Goal: Task Accomplishment & Management: Manage account settings

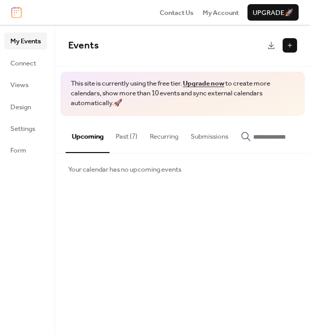
click at [121, 137] on button "Past (7)" at bounding box center [126, 134] width 34 height 36
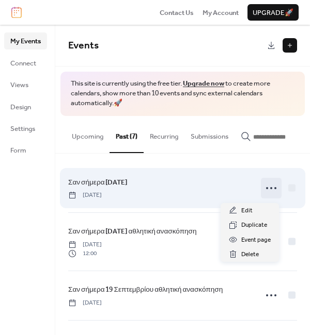
click at [269, 190] on icon at bounding box center [271, 188] width 17 height 17
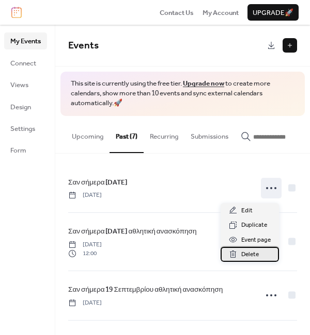
click at [253, 253] on span "Delete" at bounding box center [250, 255] width 18 height 10
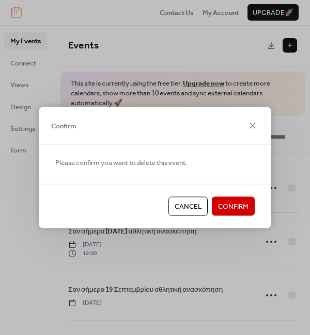
click at [237, 206] on span "Confirm" at bounding box center [233, 207] width 30 height 10
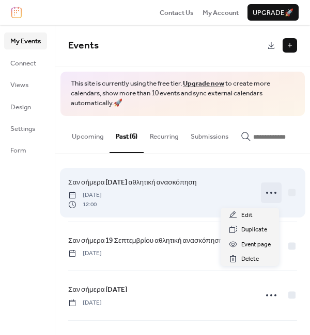
click at [269, 192] on icon at bounding box center [271, 193] width 17 height 17
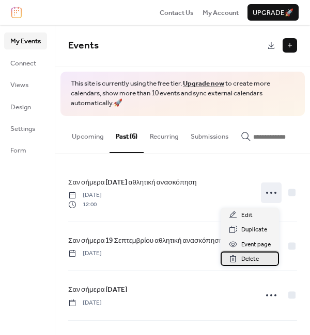
click at [254, 260] on span "Delete" at bounding box center [250, 259] width 18 height 10
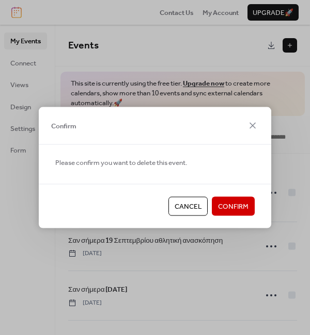
click at [243, 206] on span "Confirm" at bounding box center [233, 207] width 30 height 10
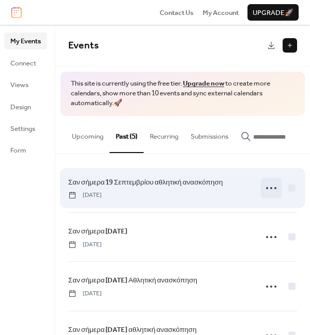
click at [266, 192] on icon at bounding box center [271, 188] width 17 height 17
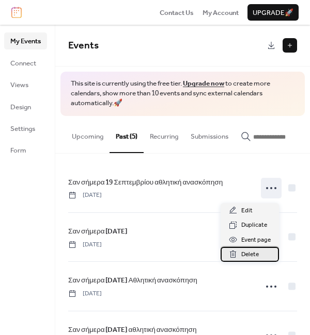
click at [254, 257] on span "Delete" at bounding box center [250, 255] width 18 height 10
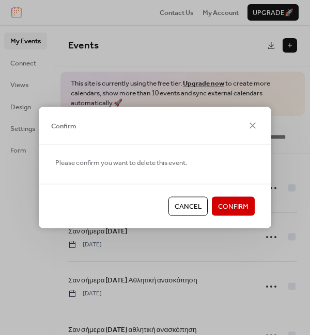
click at [245, 212] on span "Confirm" at bounding box center [233, 207] width 30 height 10
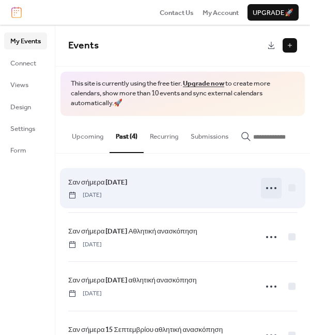
click at [270, 189] on circle at bounding box center [271, 188] width 2 height 2
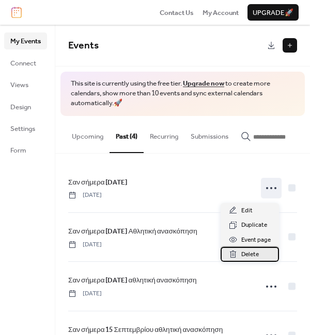
click at [252, 257] on span "Delete" at bounding box center [250, 255] width 18 height 10
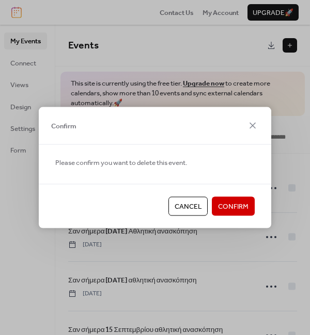
click at [242, 204] on span "Confirm" at bounding box center [233, 207] width 30 height 10
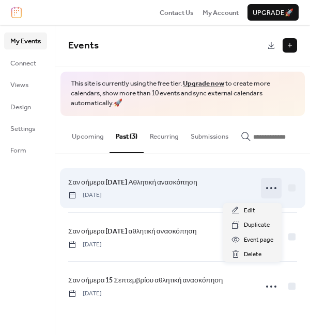
click at [271, 187] on icon at bounding box center [271, 188] width 17 height 17
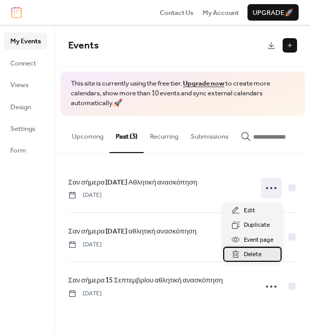
click at [265, 256] on div "Delete" at bounding box center [252, 254] width 58 height 14
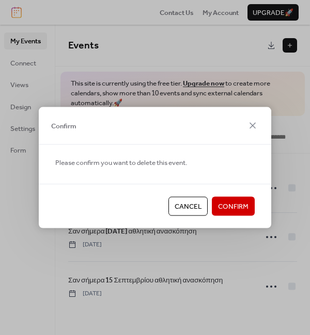
click at [250, 204] on button "Confirm" at bounding box center [233, 206] width 43 height 19
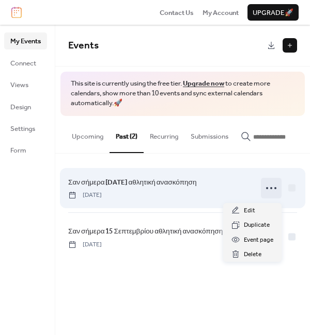
click at [269, 192] on icon at bounding box center [271, 188] width 17 height 17
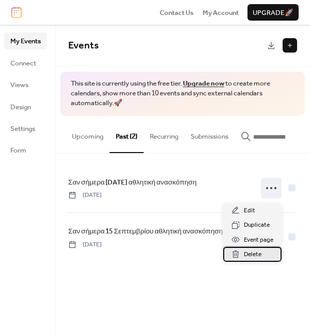
click at [255, 255] on span "Delete" at bounding box center [253, 255] width 18 height 10
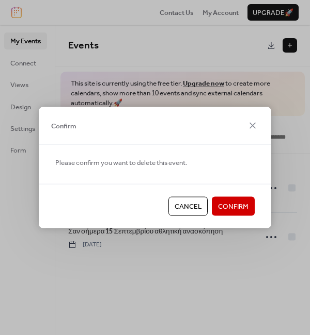
click at [245, 208] on span "Confirm" at bounding box center [233, 207] width 30 height 10
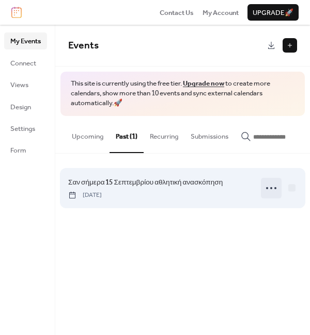
click at [270, 192] on icon at bounding box center [271, 188] width 17 height 17
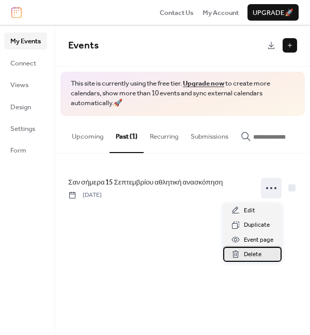
click at [263, 252] on div "Delete" at bounding box center [252, 254] width 58 height 14
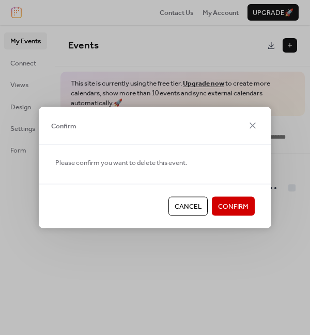
click at [244, 208] on span "Confirm" at bounding box center [233, 207] width 30 height 10
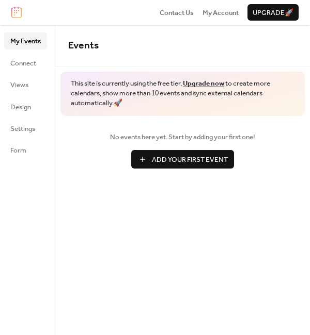
click at [206, 157] on span "Add Your First Event" at bounding box center [190, 160] width 76 height 10
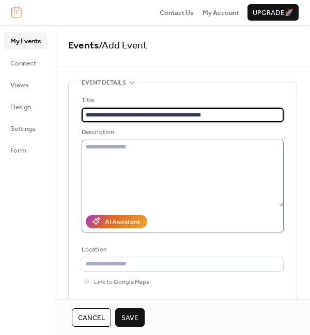
type input "**********"
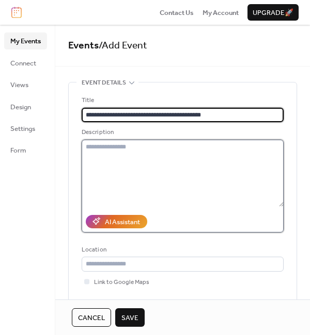
click at [105, 147] on textarea at bounding box center [183, 173] width 202 height 67
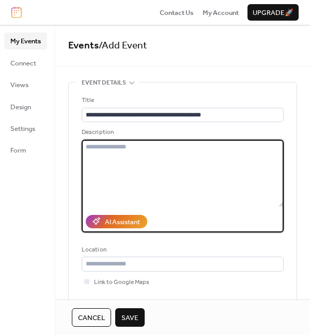
paste textarea "**********"
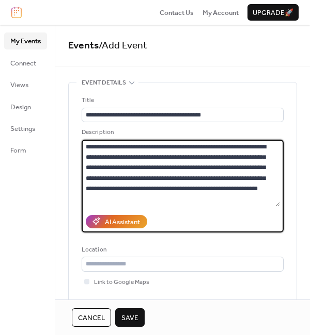
click at [86, 147] on textarea at bounding box center [181, 173] width 198 height 67
click at [89, 148] on textarea at bounding box center [181, 173] width 198 height 67
paste textarea "**********"
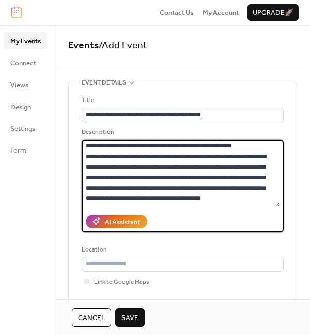
scroll to position [499, 0]
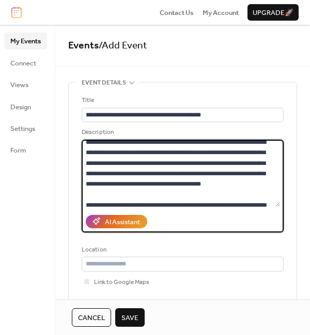
drag, startPoint x: 248, startPoint y: 162, endPoint x: 88, endPoint y: 163, distance: 159.4
click at [88, 163] on textarea at bounding box center [181, 173] width 198 height 67
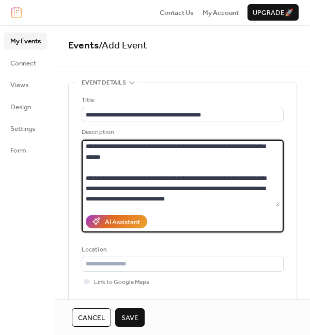
scroll to position [915, 0]
click at [223, 201] on textarea at bounding box center [181, 173] width 198 height 67
paste textarea "**********"
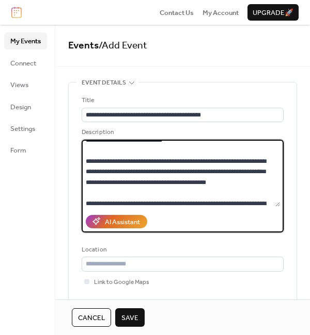
scroll to position [646, 0]
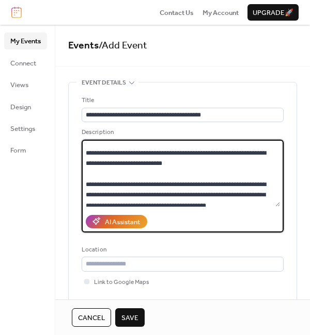
click at [196, 146] on textarea at bounding box center [181, 173] width 198 height 67
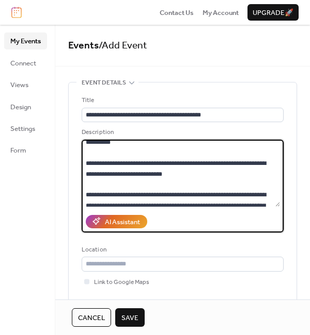
scroll to position [653, 0]
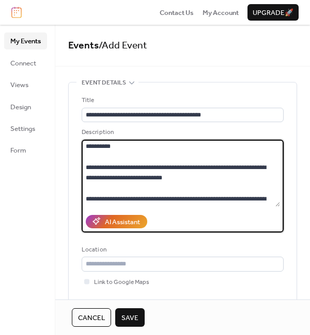
paste textarea "**********"
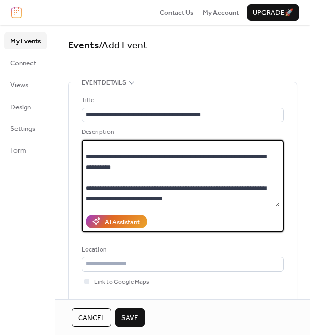
click at [277, 153] on textarea at bounding box center [181, 173] width 198 height 67
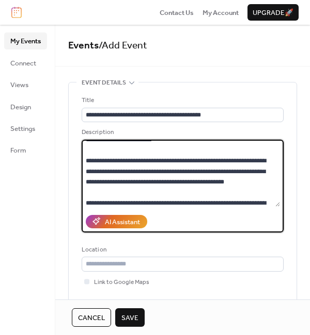
scroll to position [242, 0]
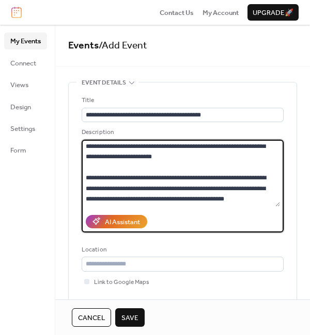
click at [201, 180] on textarea at bounding box center [181, 173] width 198 height 67
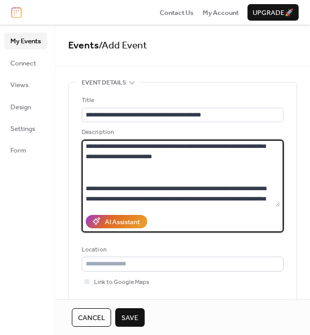
scroll to position [263, 0]
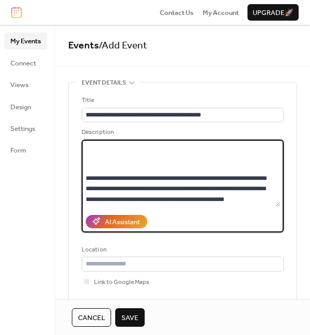
paste textarea "**********"
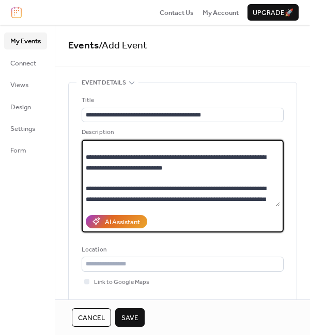
scroll to position [274, 0]
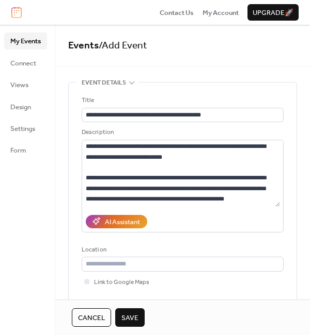
drag, startPoint x: 306, startPoint y: 108, endPoint x: 307, endPoint y: 116, distance: 8.3
click at [307, 116] on div "**********" at bounding box center [182, 162] width 254 height 274
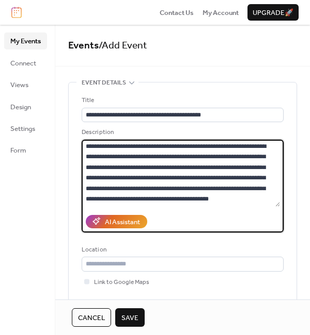
scroll to position [1084, 0]
click at [153, 195] on textarea at bounding box center [181, 173] width 198 height 67
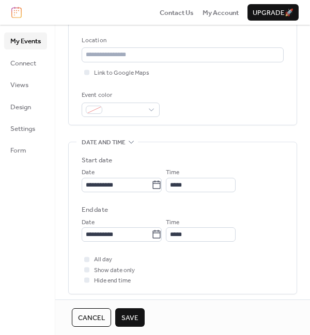
scroll to position [252, 0]
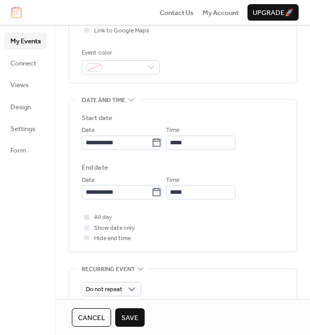
type textarea "**********"
click at [88, 218] on div at bounding box center [86, 217] width 5 height 5
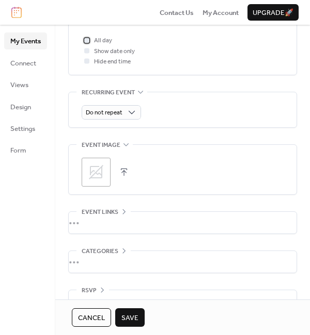
scroll to position [440, 0]
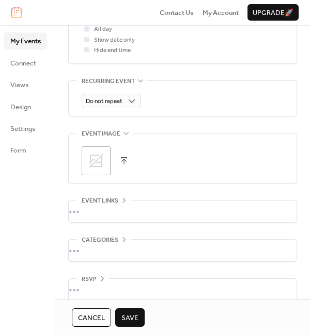
click at [96, 161] on icon at bounding box center [96, 161] width 14 height 14
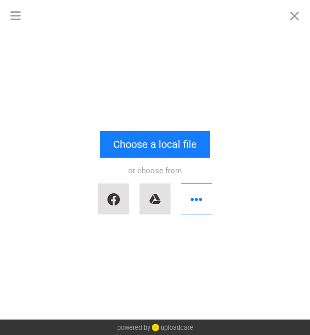
scroll to position [1114, 0]
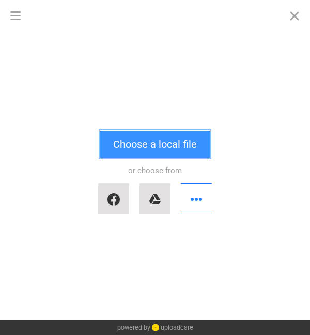
click at [150, 145] on button "Choose a local file" at bounding box center [154, 144] width 109 height 27
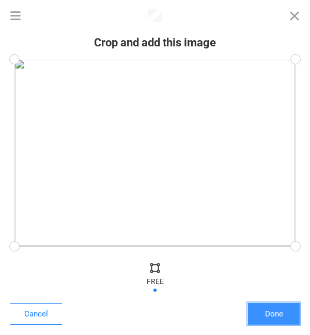
click at [280, 315] on button "Done" at bounding box center [274, 314] width 52 height 22
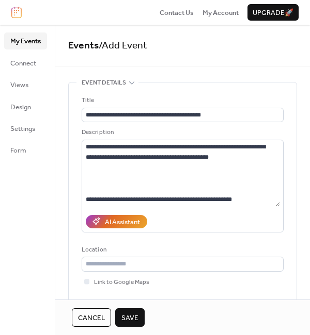
scroll to position [1125, 0]
click at [134, 315] on span "Save" at bounding box center [129, 318] width 17 height 10
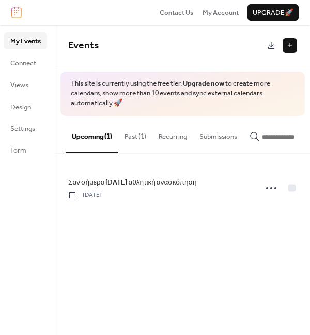
click at [267, 12] on span "Upgrade 🚀" at bounding box center [272, 13] width 41 height 10
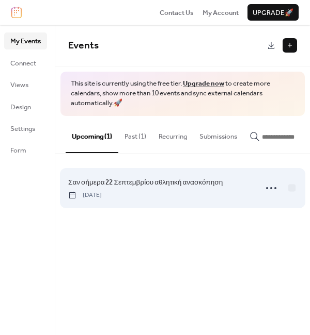
click at [181, 182] on span "Σαν σήμερα 22 Σεπτεμβρίου αθλητική ανασκόπηση" at bounding box center [145, 182] width 154 height 10
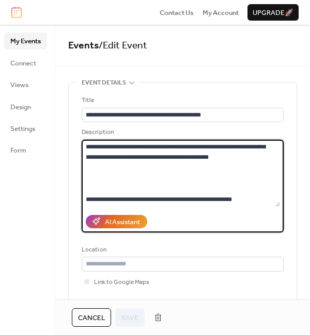
scroll to position [1126, 0]
click at [145, 159] on textarea at bounding box center [181, 173] width 198 height 67
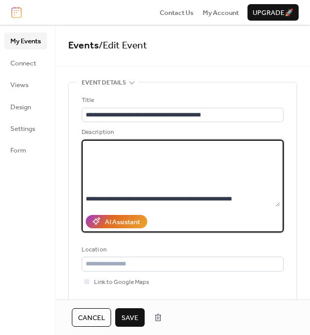
scroll to position [1157, 0]
paste textarea "**********"
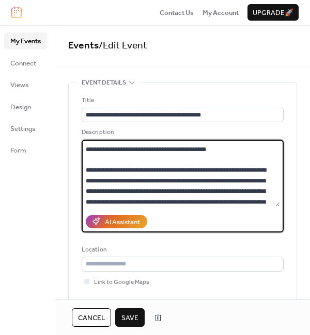
scroll to position [755, 0]
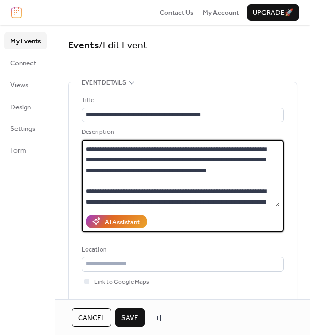
click at [206, 180] on textarea at bounding box center [181, 173] width 198 height 67
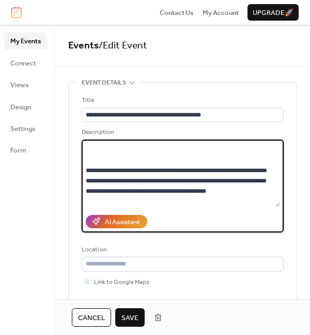
scroll to position [756, 0]
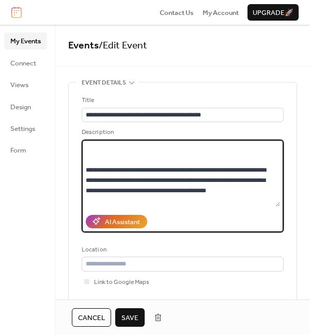
paste textarea "**********"
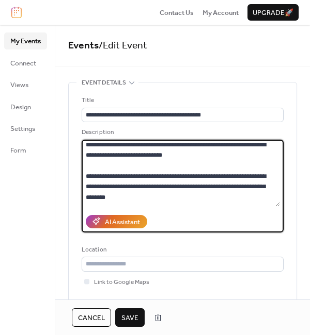
scroll to position [718, 0]
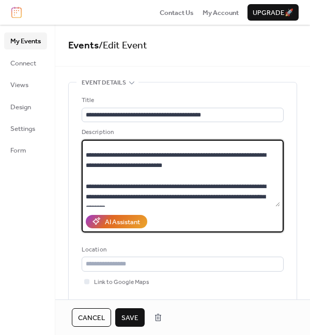
click at [171, 187] on textarea at bounding box center [181, 173] width 198 height 67
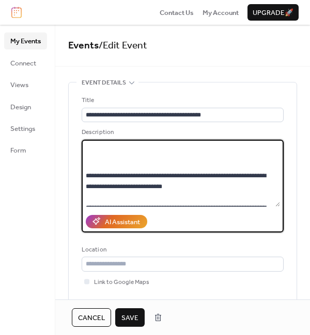
scroll to position [724, 0]
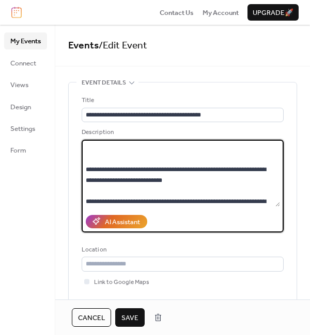
paste textarea "**********"
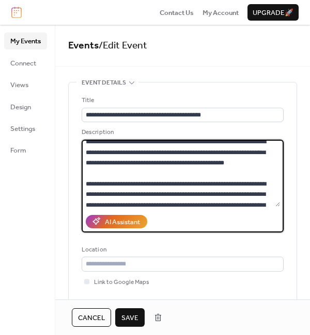
scroll to position [282, 0]
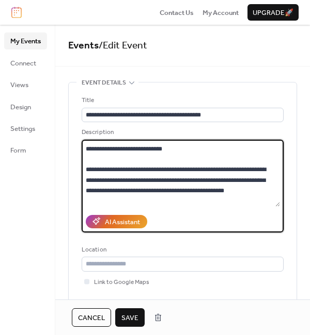
drag, startPoint x: 102, startPoint y: 158, endPoint x: 184, endPoint y: 168, distance: 82.7
click at [184, 168] on textarea at bounding box center [181, 173] width 198 height 67
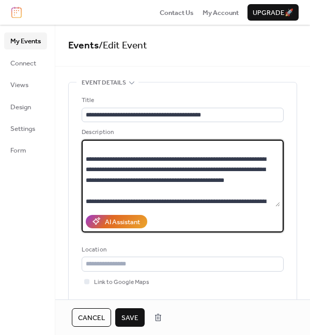
paste textarea "**********"
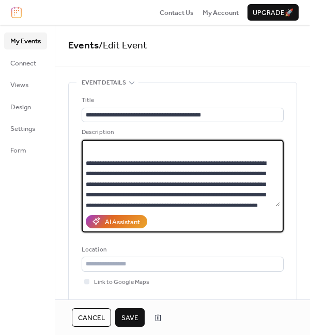
scroll to position [0, 0]
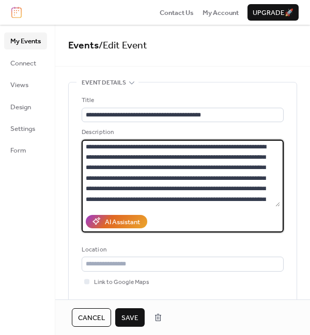
click at [87, 147] on textarea at bounding box center [181, 173] width 198 height 67
click at [91, 147] on textarea at bounding box center [181, 173] width 198 height 67
paste textarea "**********"
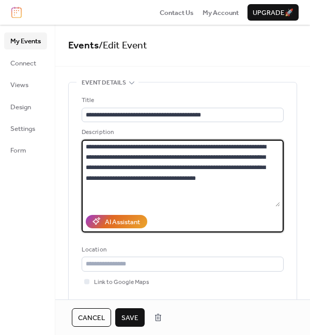
type textarea "**********"
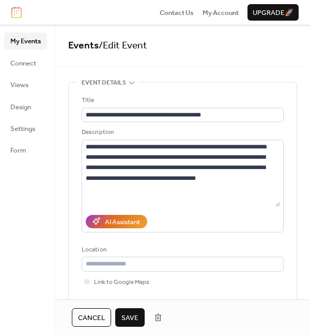
click at [131, 321] on span "Save" at bounding box center [129, 318] width 17 height 10
